Goal: Transaction & Acquisition: Purchase product/service

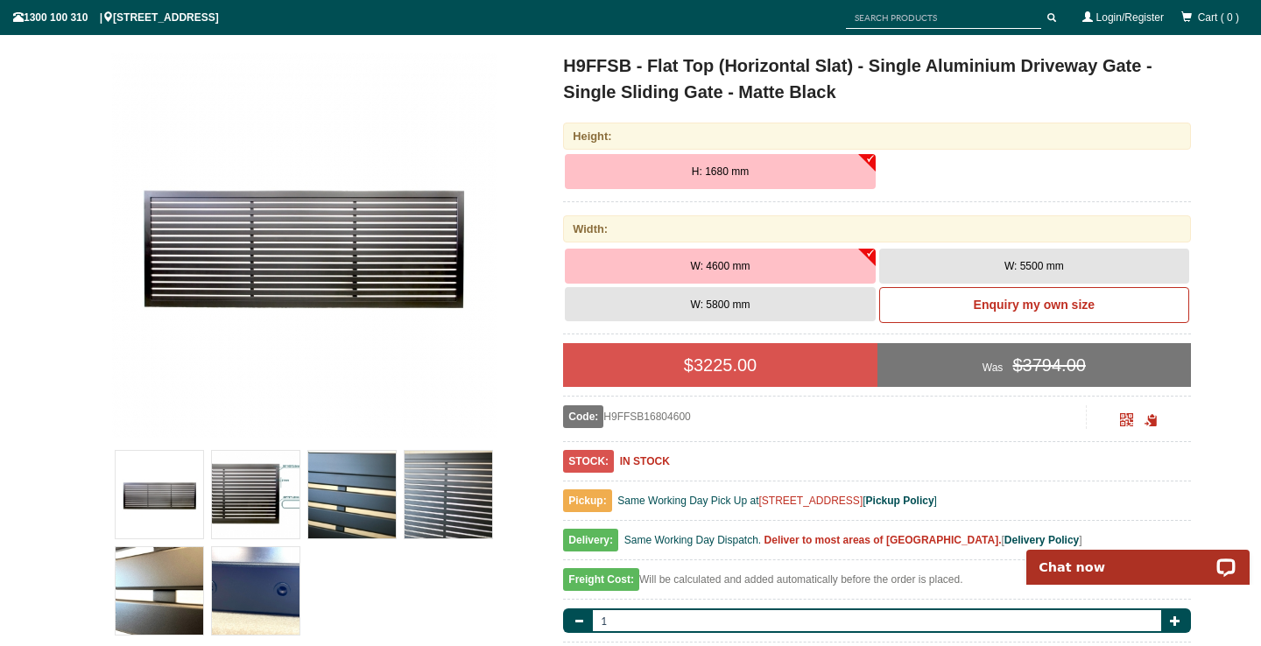
scroll to position [425, 0]
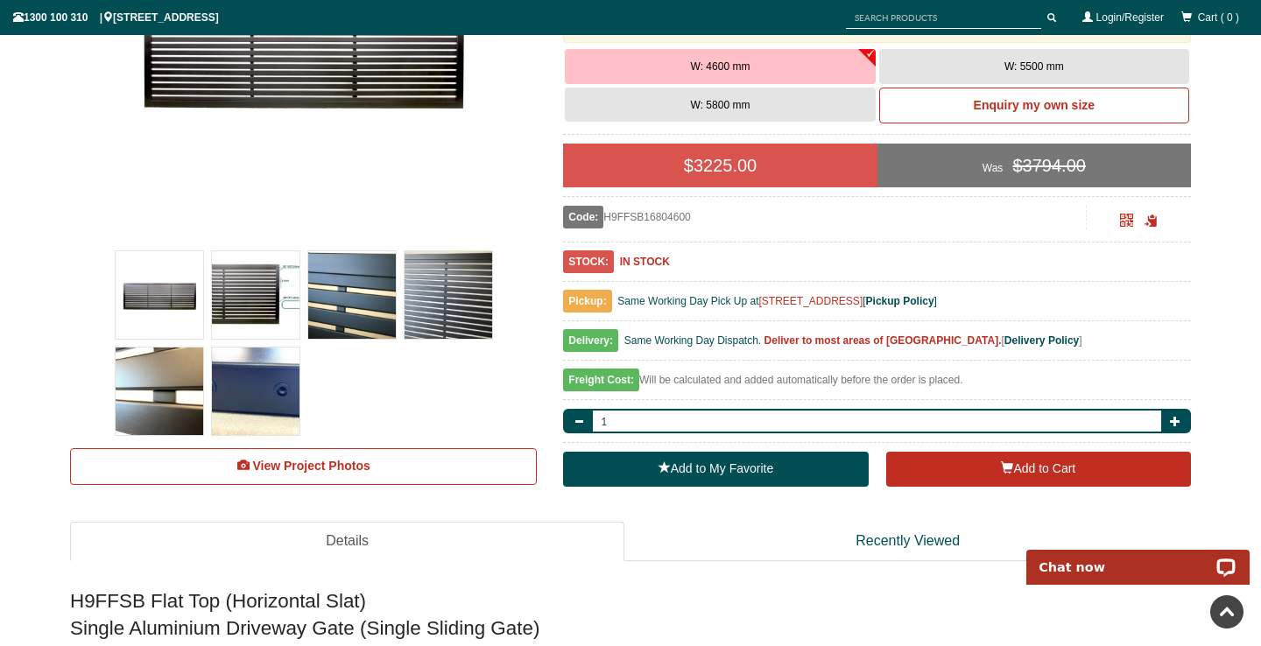
click at [425, 336] on img at bounding box center [449, 295] width 88 height 88
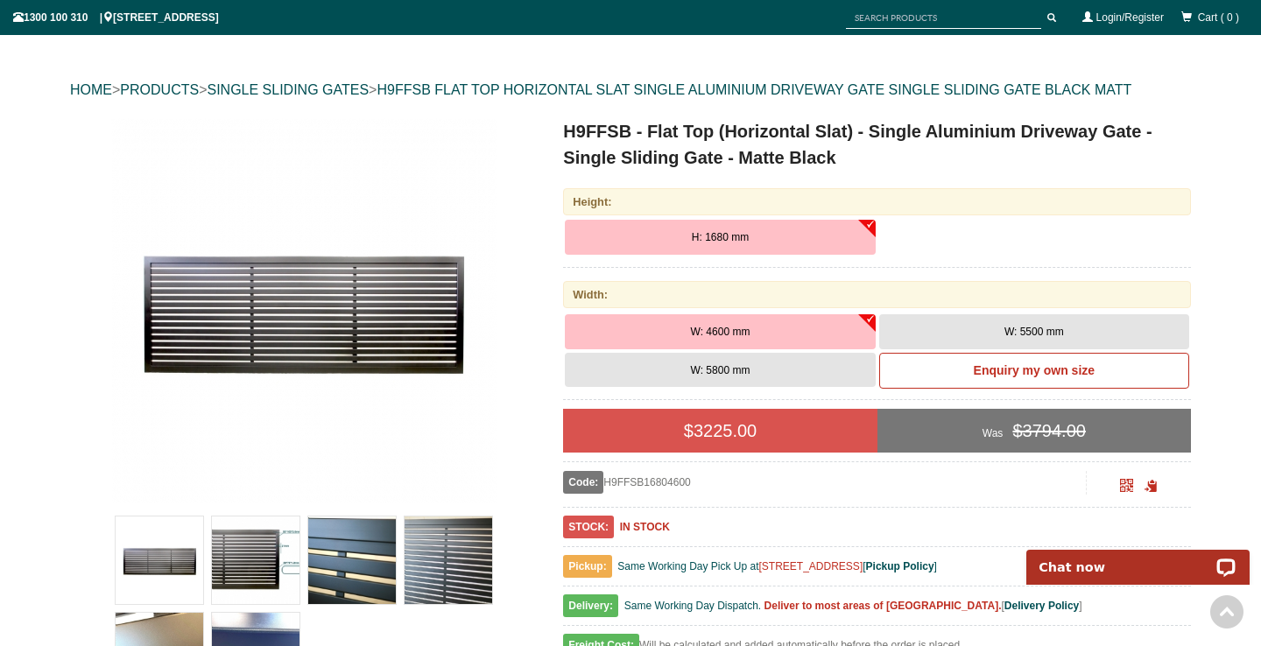
scroll to position [88, 0]
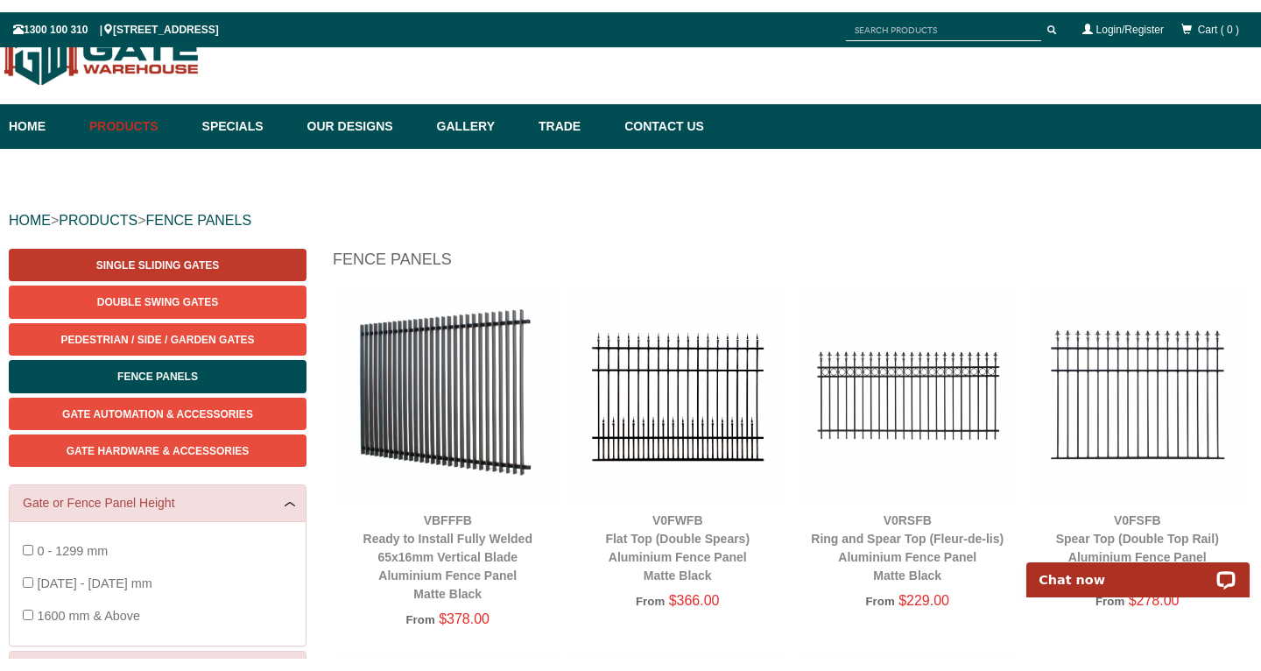
scroll to position [40, 0]
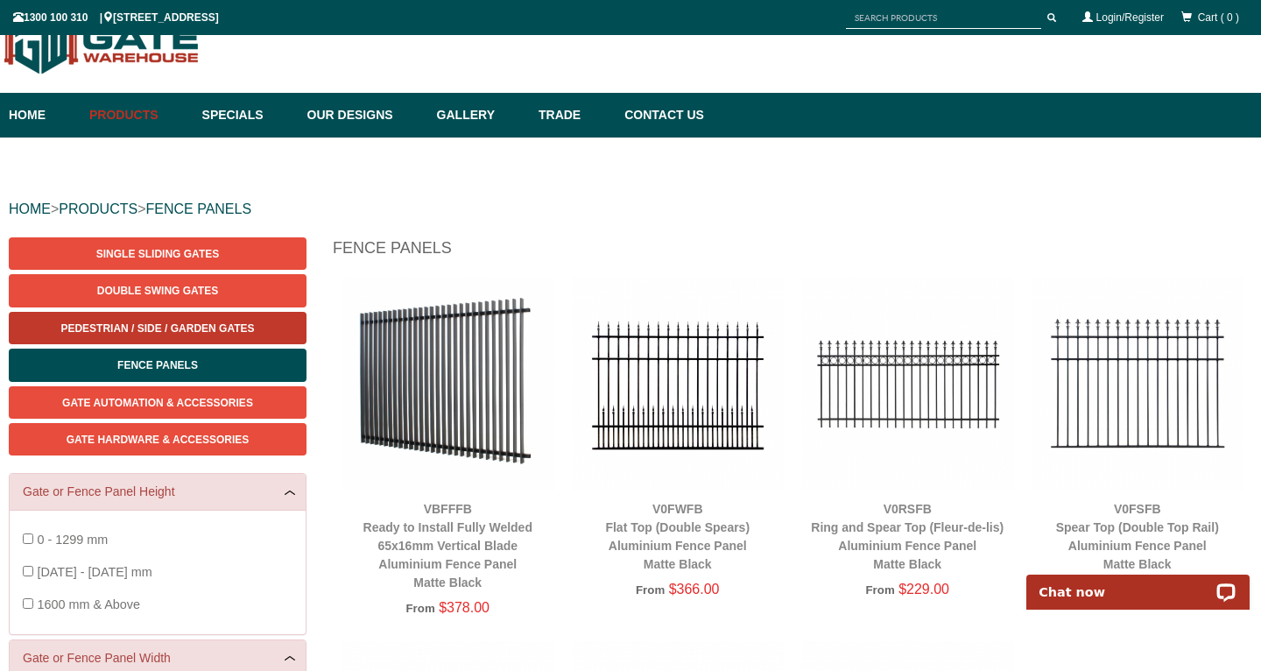
click at [165, 323] on span "Pedestrian / Side / Garden Gates" at bounding box center [157, 328] width 194 height 12
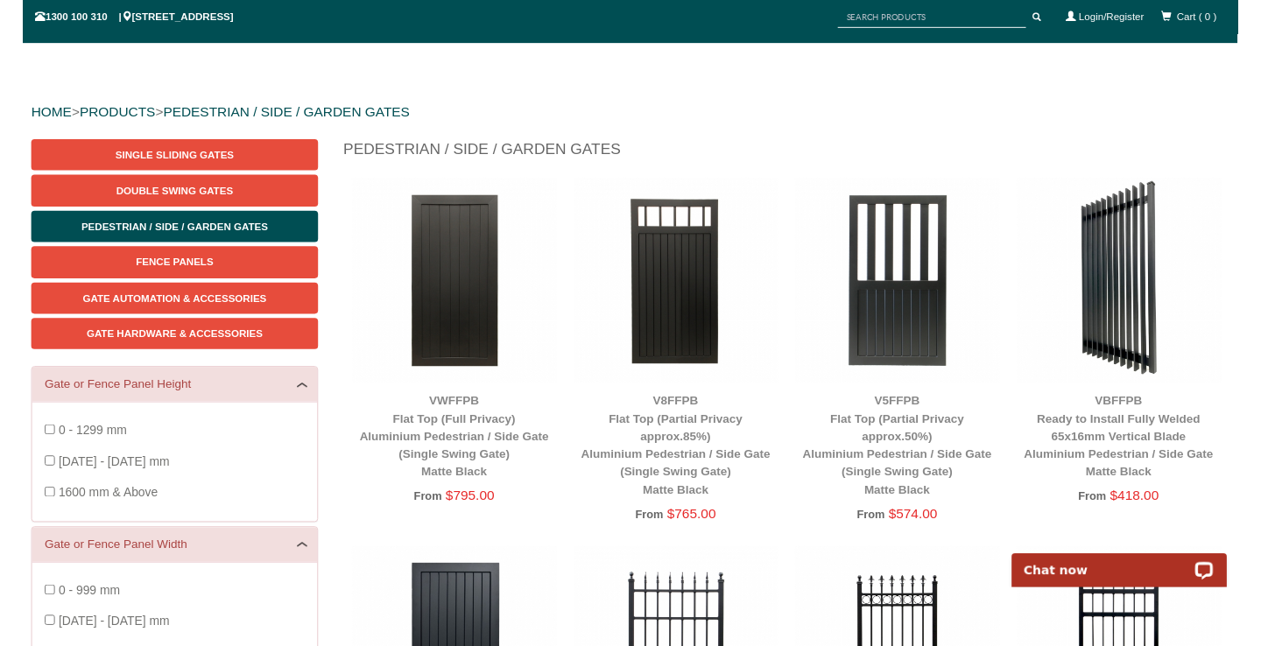
scroll to position [135, 0]
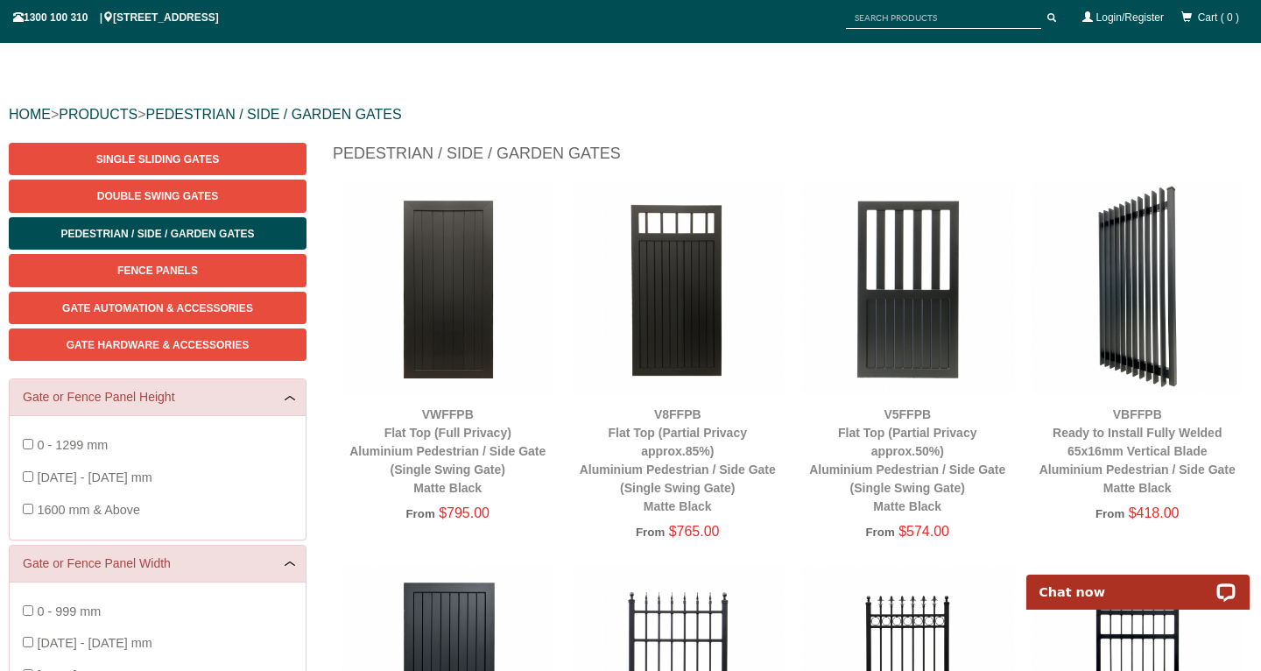
click at [904, 460] on div "V5FFPB Flat Top (Partial Privacy approx.50%) Aluminium Pedestrian / Side Gate (…" at bounding box center [907, 460] width 213 height 110
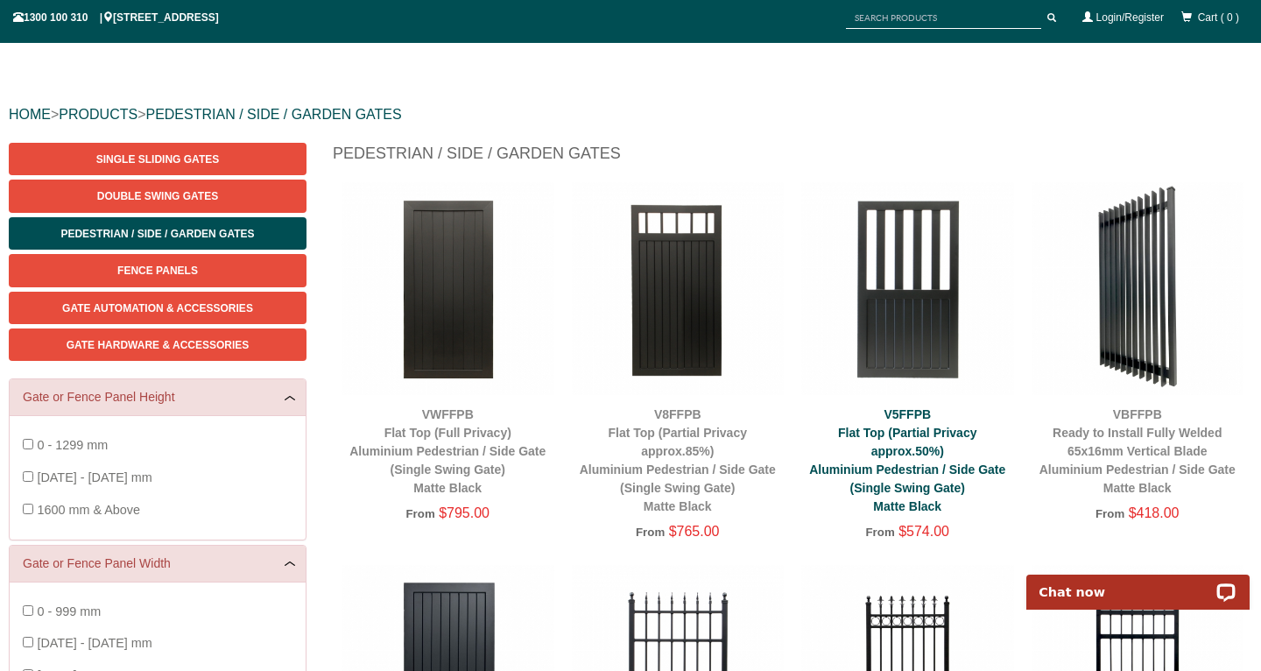
click at [890, 466] on link "V5FFPB Flat Top (Partial Privacy approx.50%) Aluminium Pedestrian / Side Gate (…" at bounding box center [907, 460] width 196 height 106
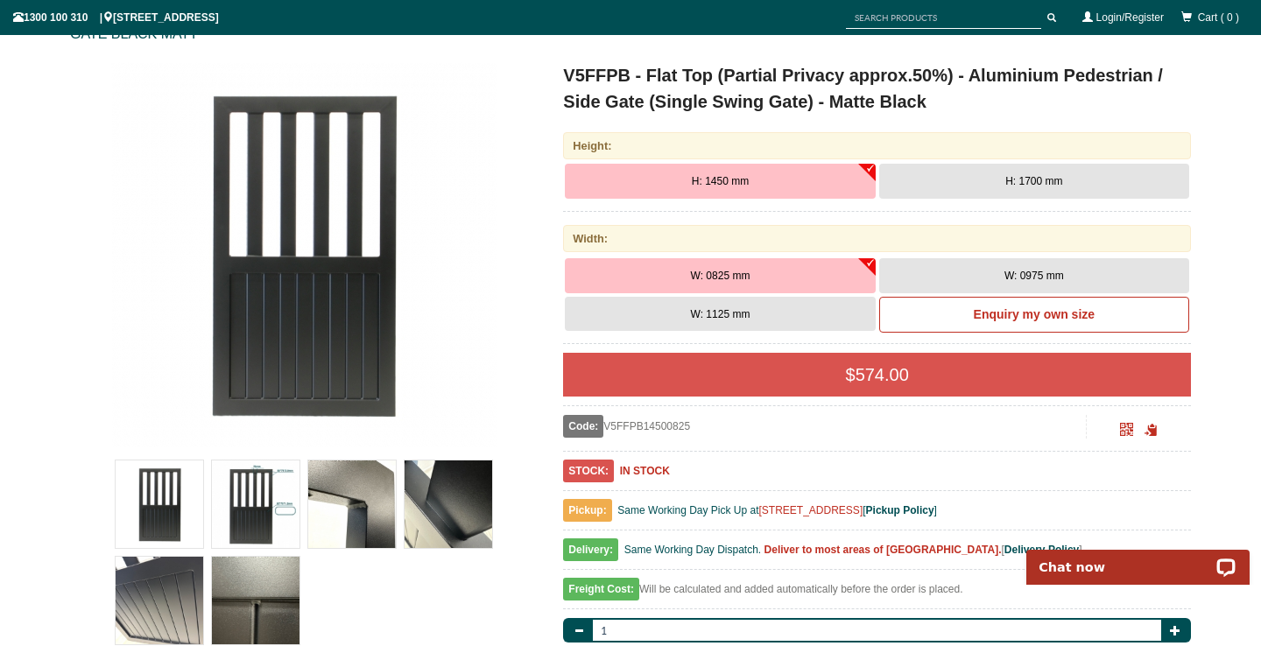
scroll to position [243, 0]
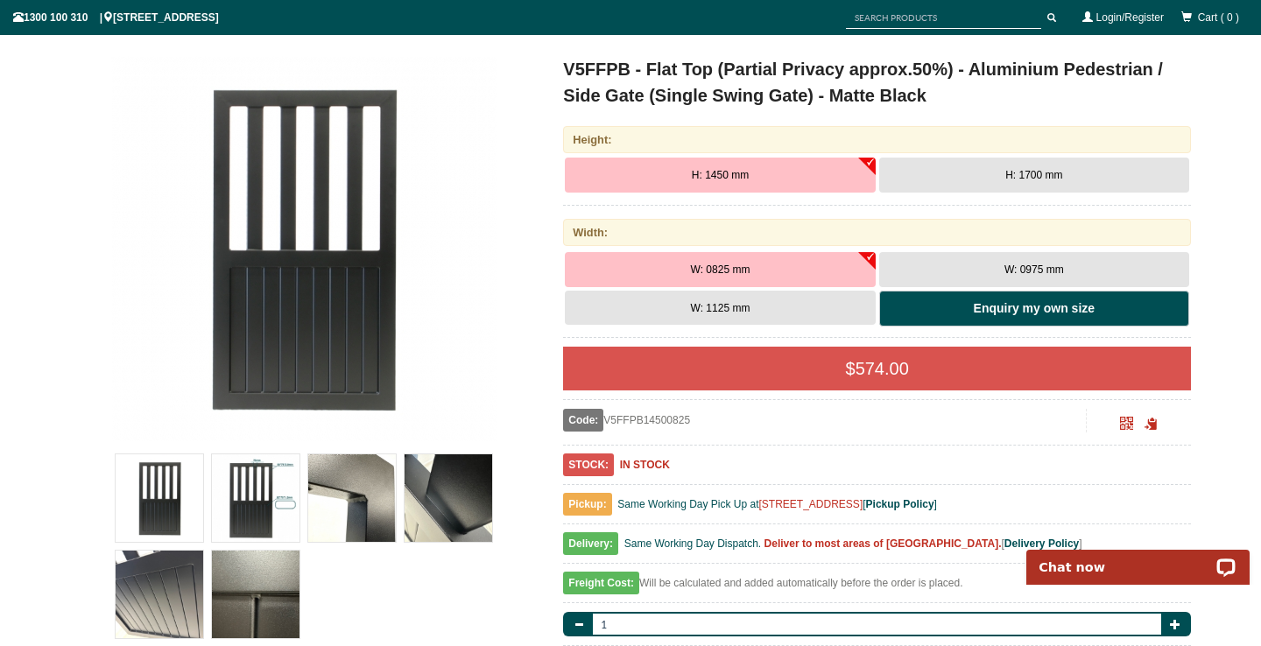
click at [966, 312] on link "Enquiry my own size" at bounding box center [1034, 309] width 310 height 37
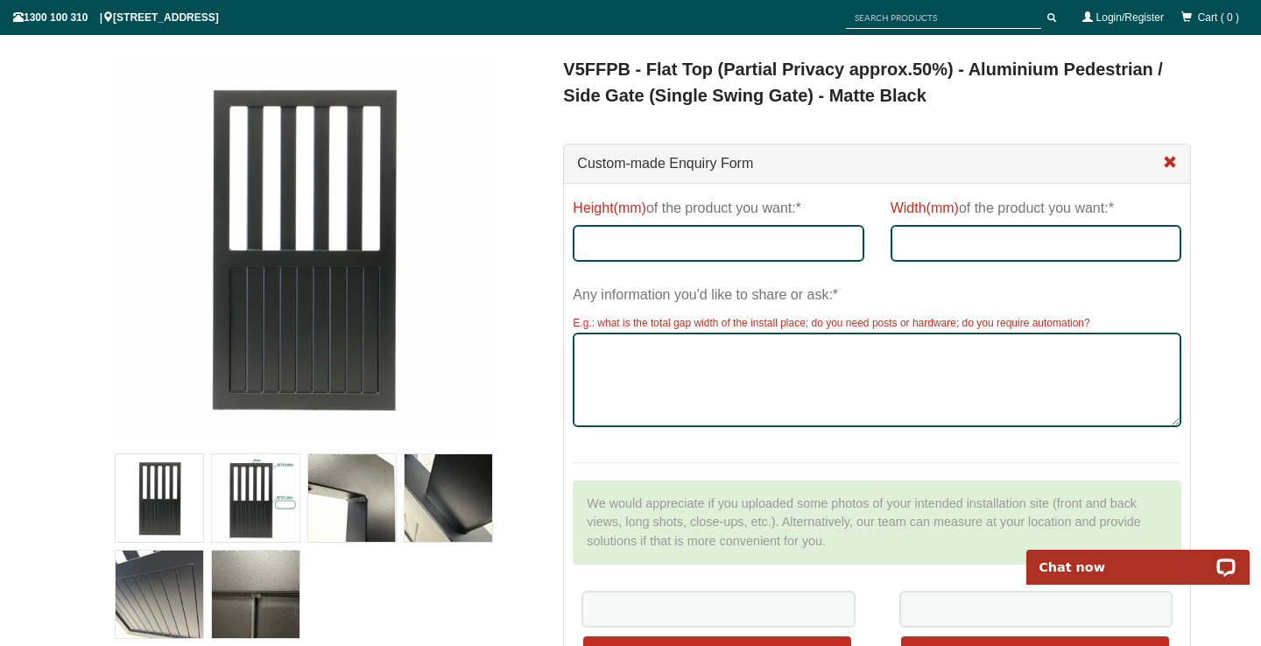
click at [1171, 159] on span at bounding box center [1170, 163] width 14 height 14
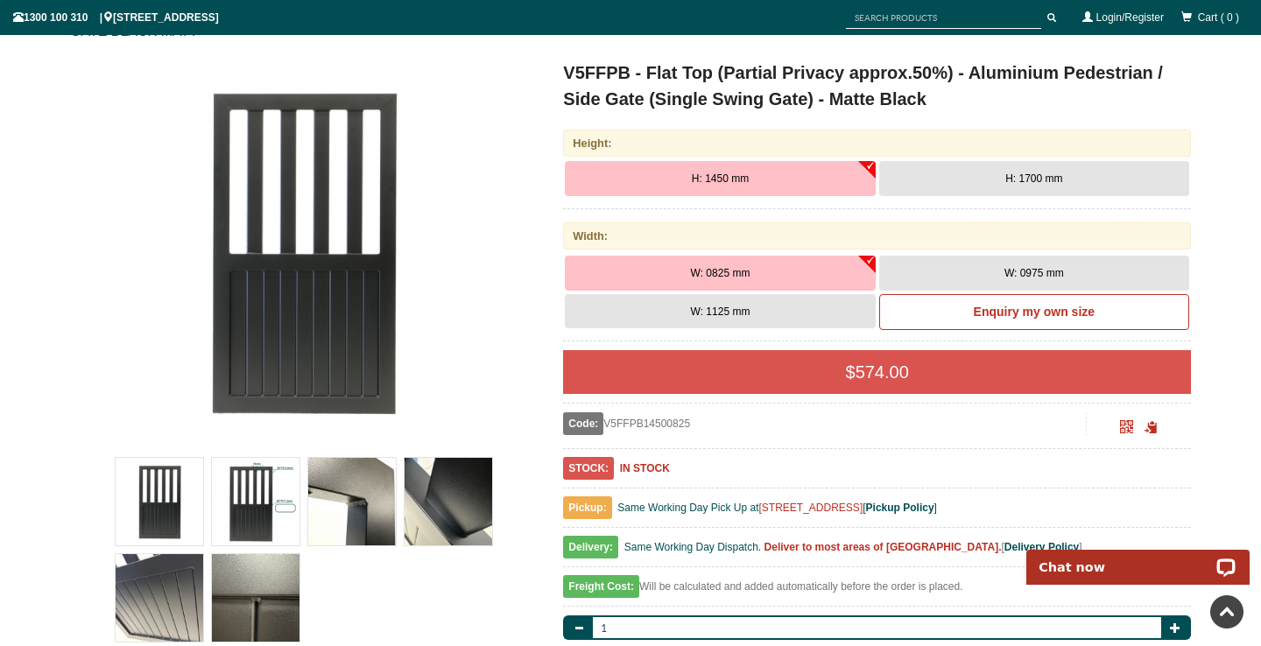
scroll to position [229, 0]
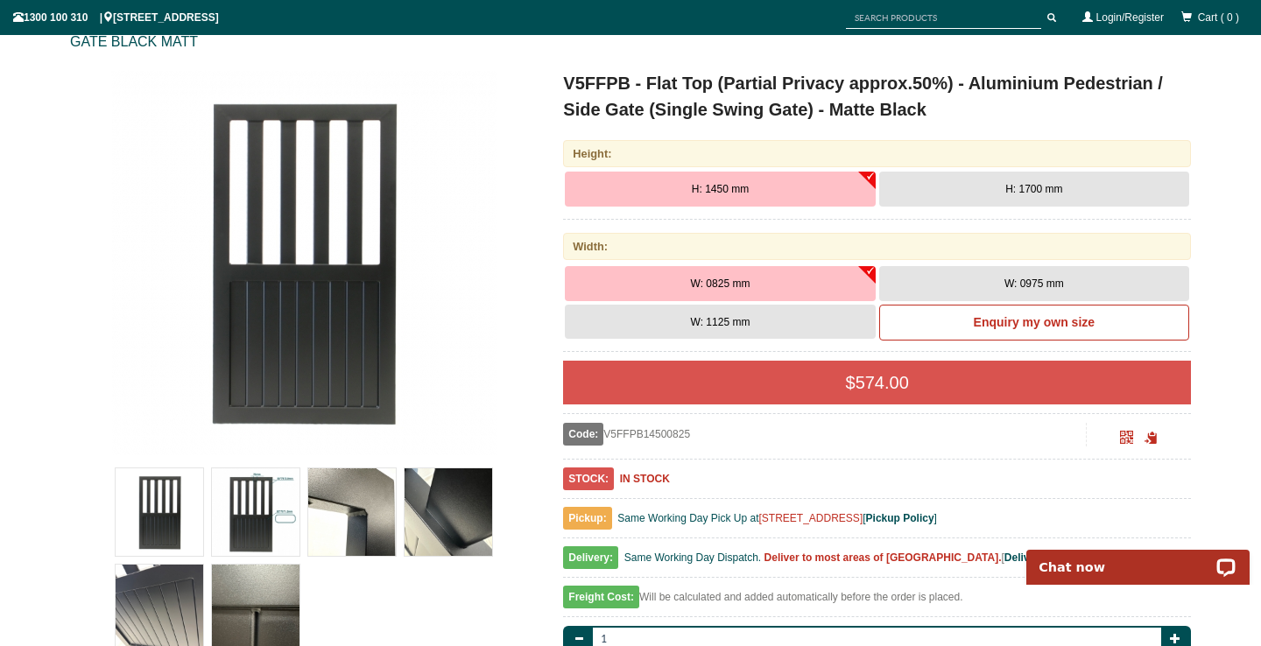
click at [975, 193] on button "H: 1700 mm" at bounding box center [1034, 189] width 310 height 35
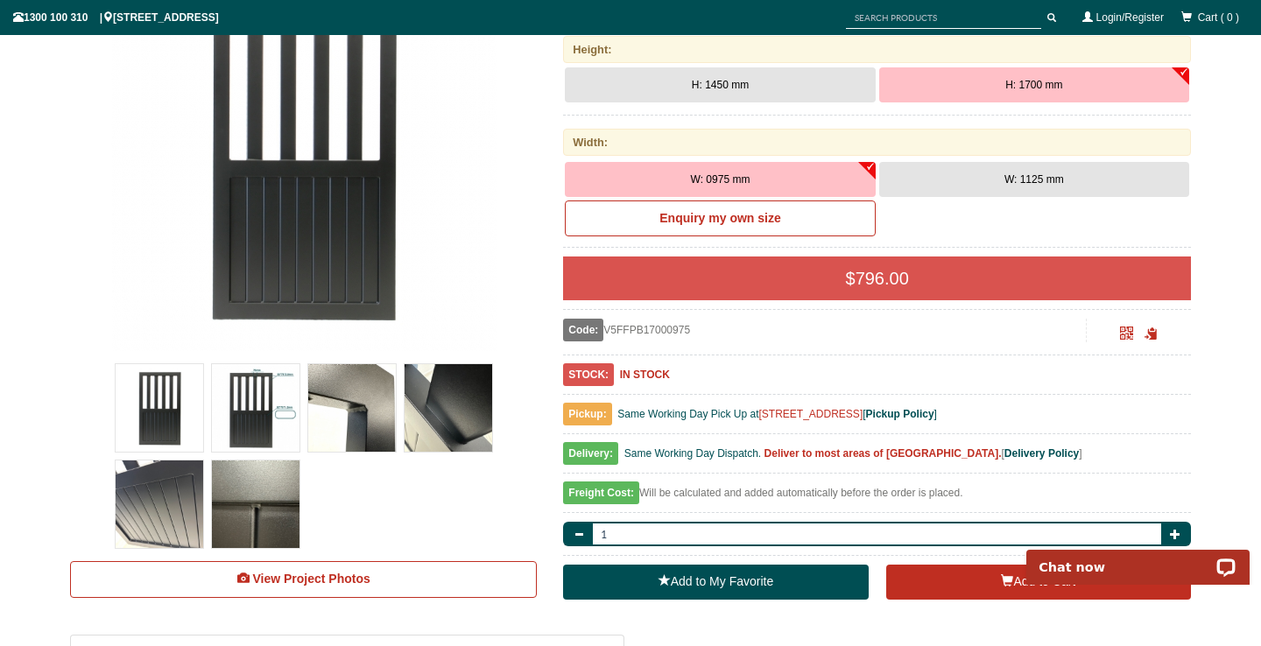
scroll to position [335, 0]
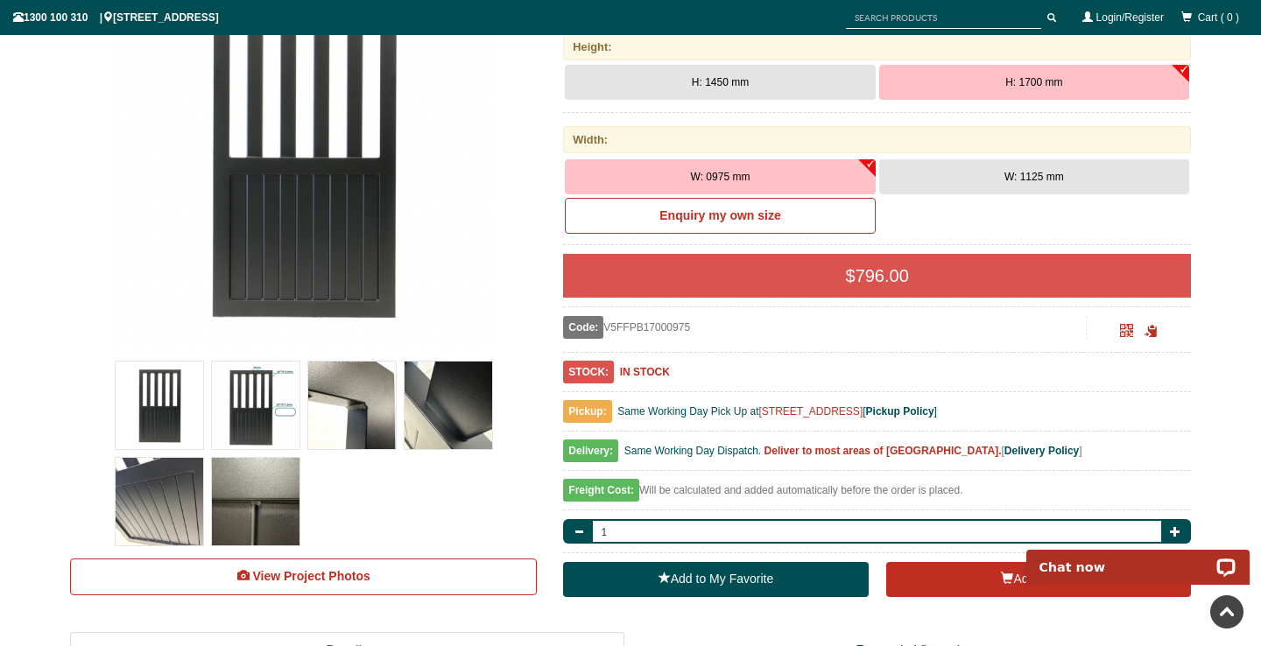
click at [283, 391] on img at bounding box center [256, 406] width 88 height 88
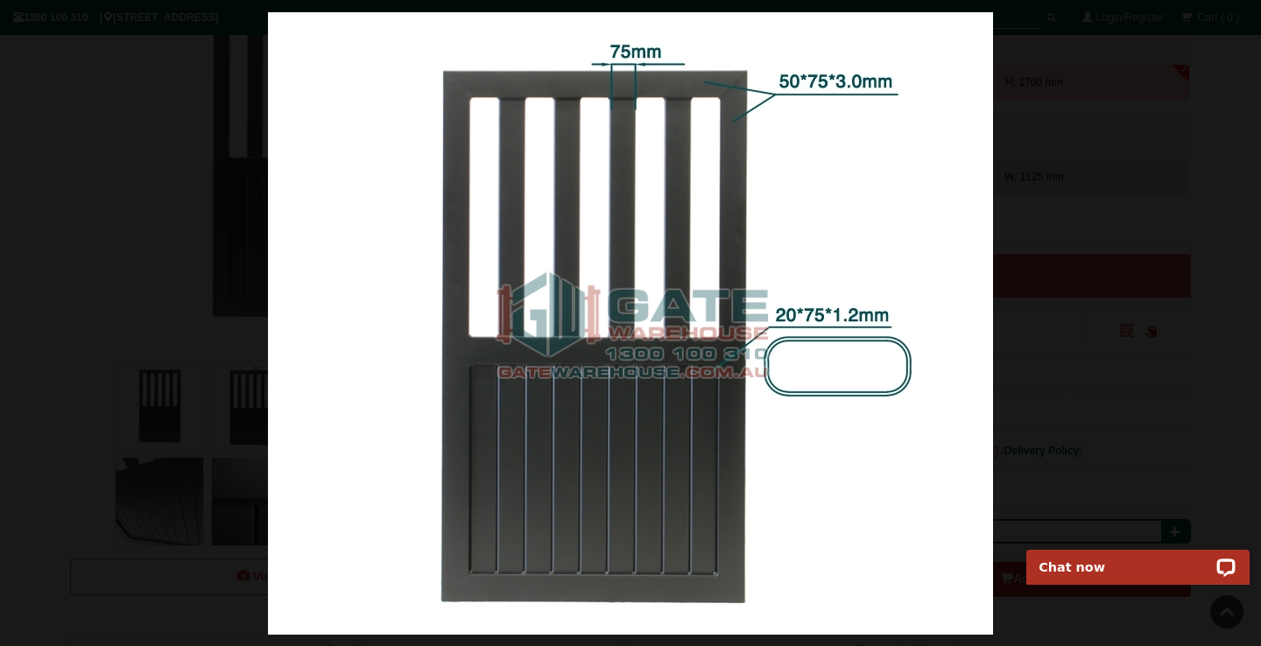
click at [74, 417] on div at bounding box center [630, 323] width 1261 height 646
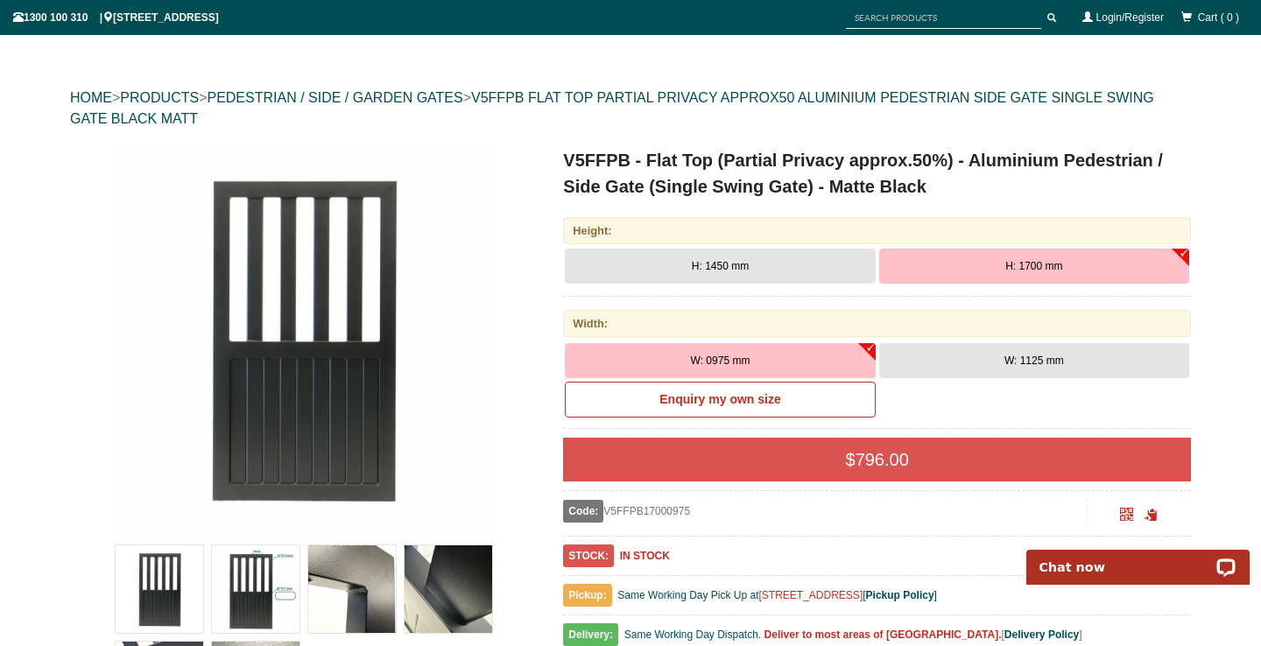
scroll to position [196, 0]
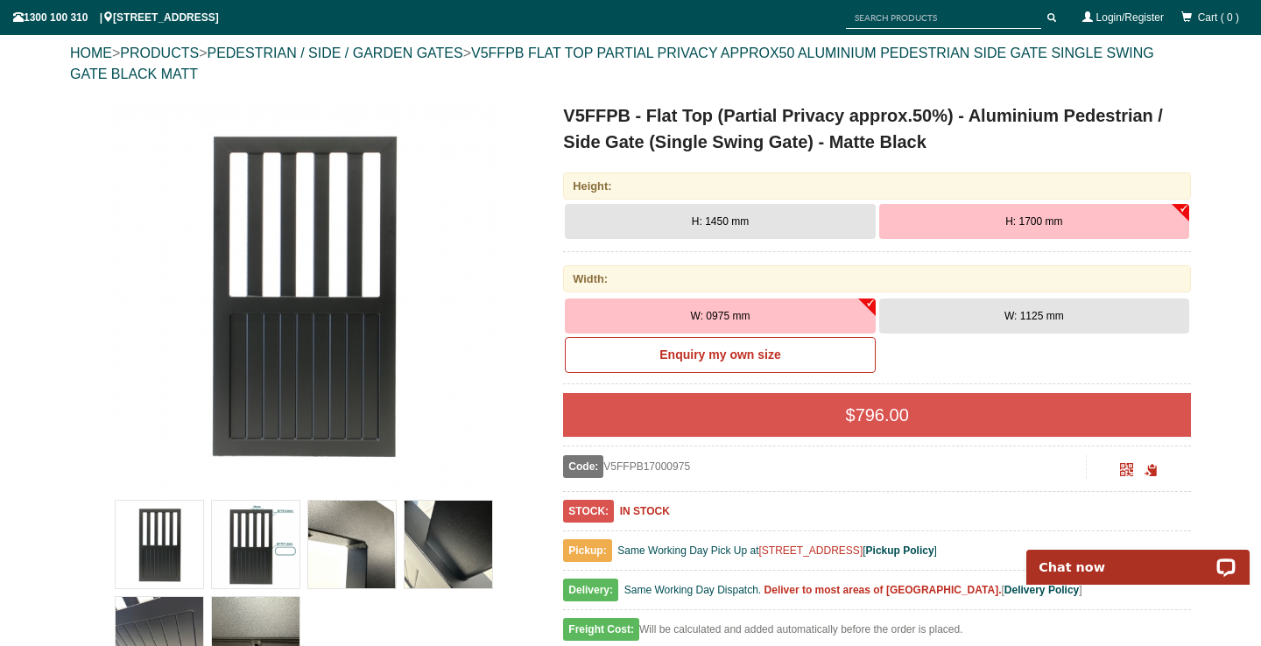
click at [1024, 306] on button "W: 1125 mm" at bounding box center [1034, 316] width 310 height 35
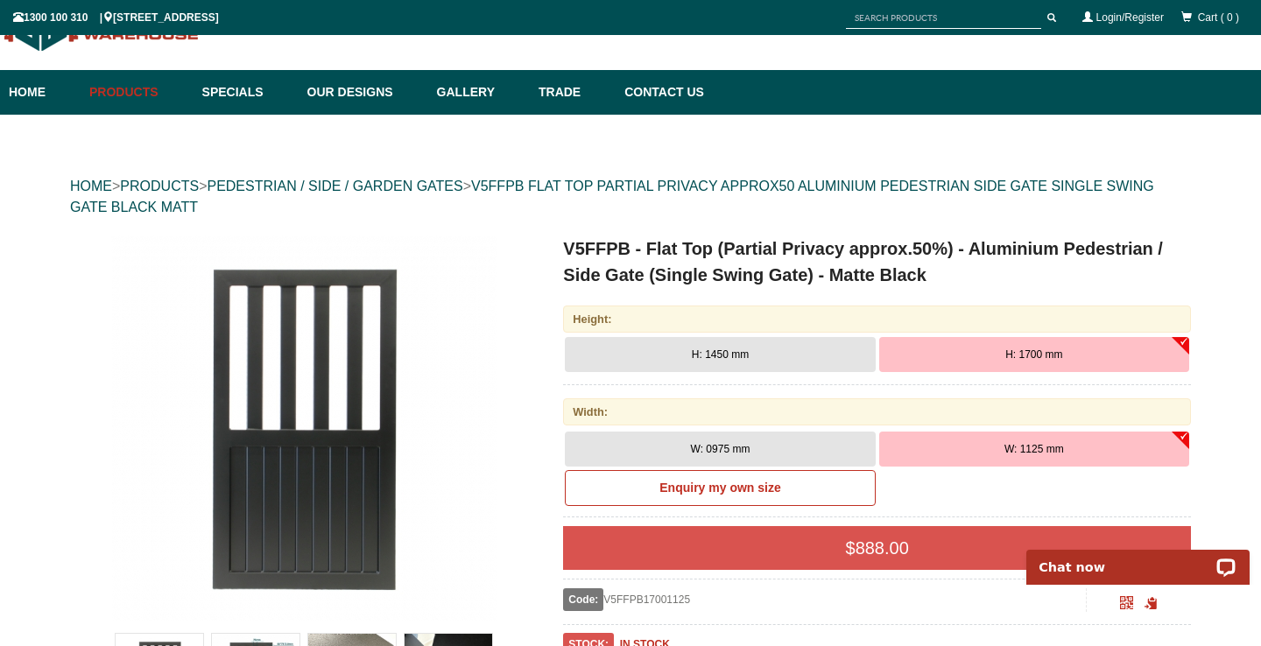
scroll to position [73, 0]
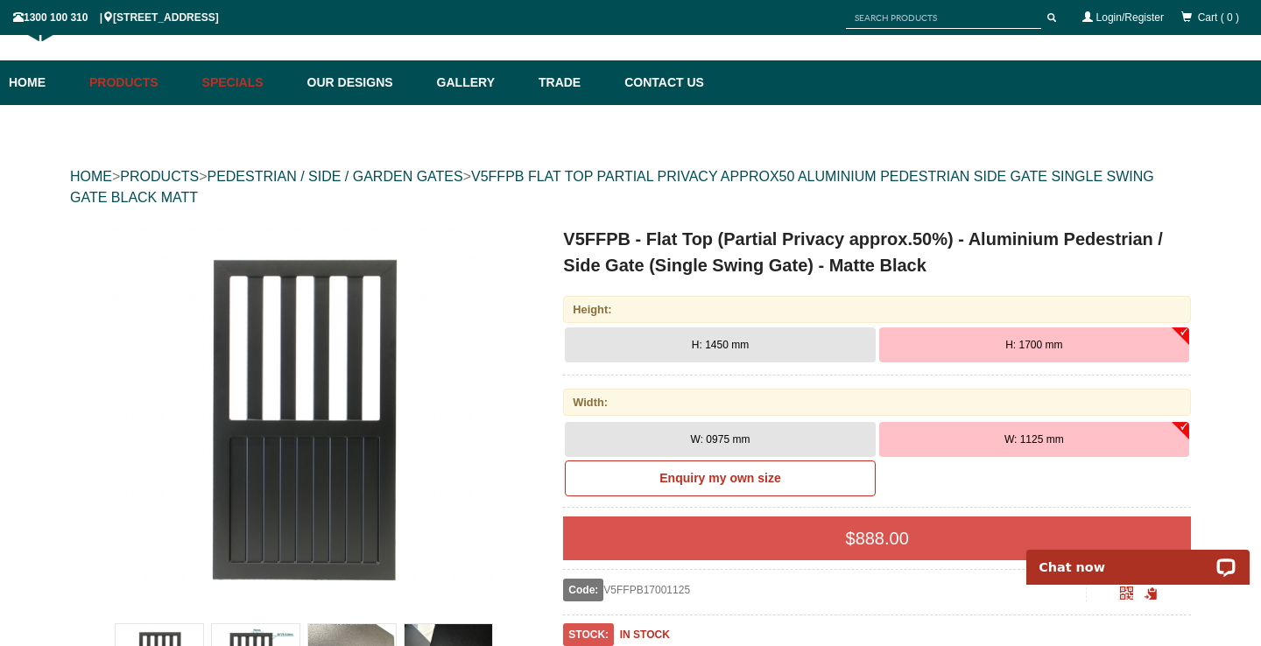
click at [248, 92] on link "Specials" at bounding box center [246, 82] width 105 height 45
